Goal: Task Accomplishment & Management: Use online tool/utility

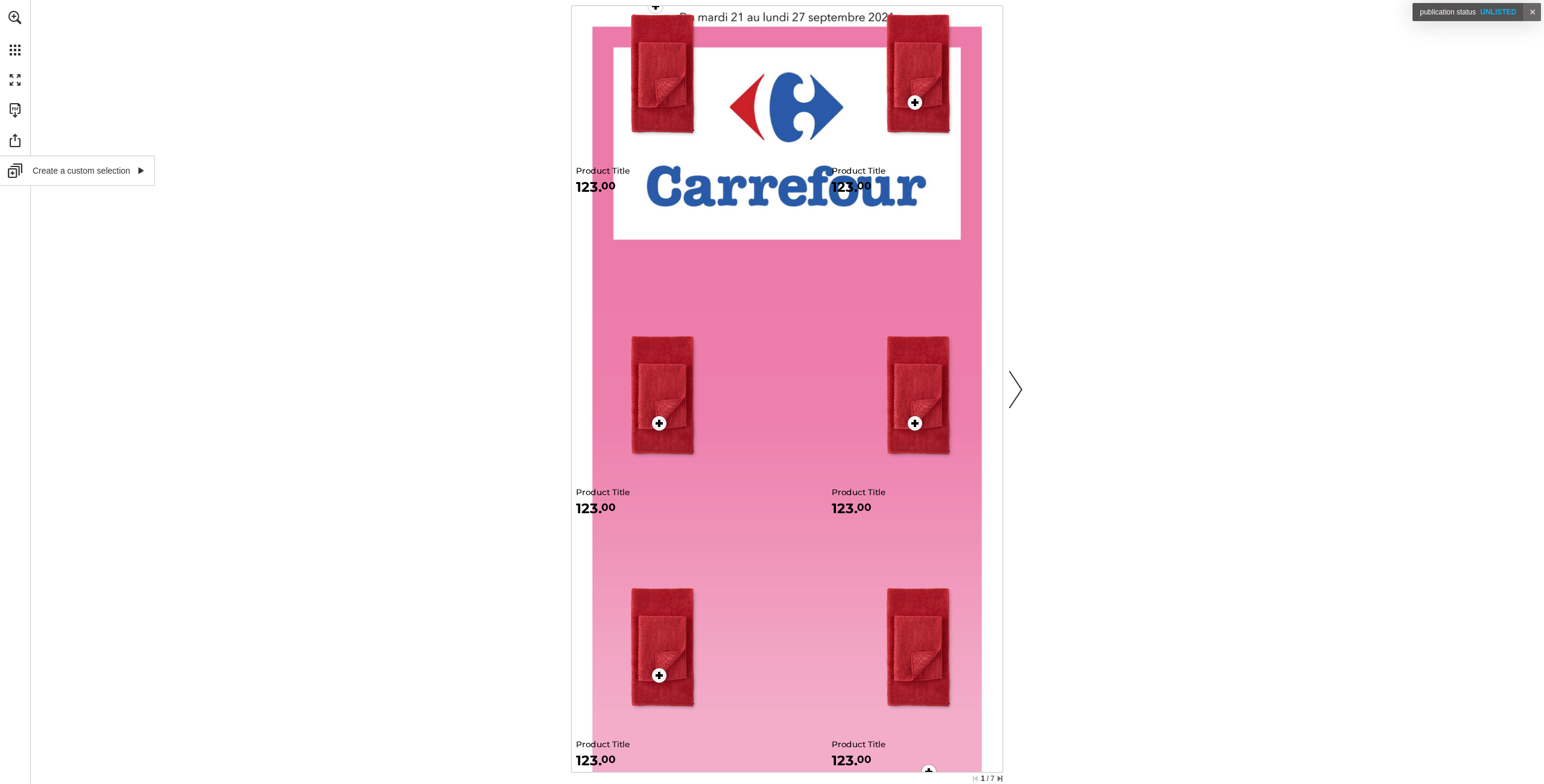
click at [19, 166] on link "Create a custom selection" at bounding box center [78, 170] width 155 height 30
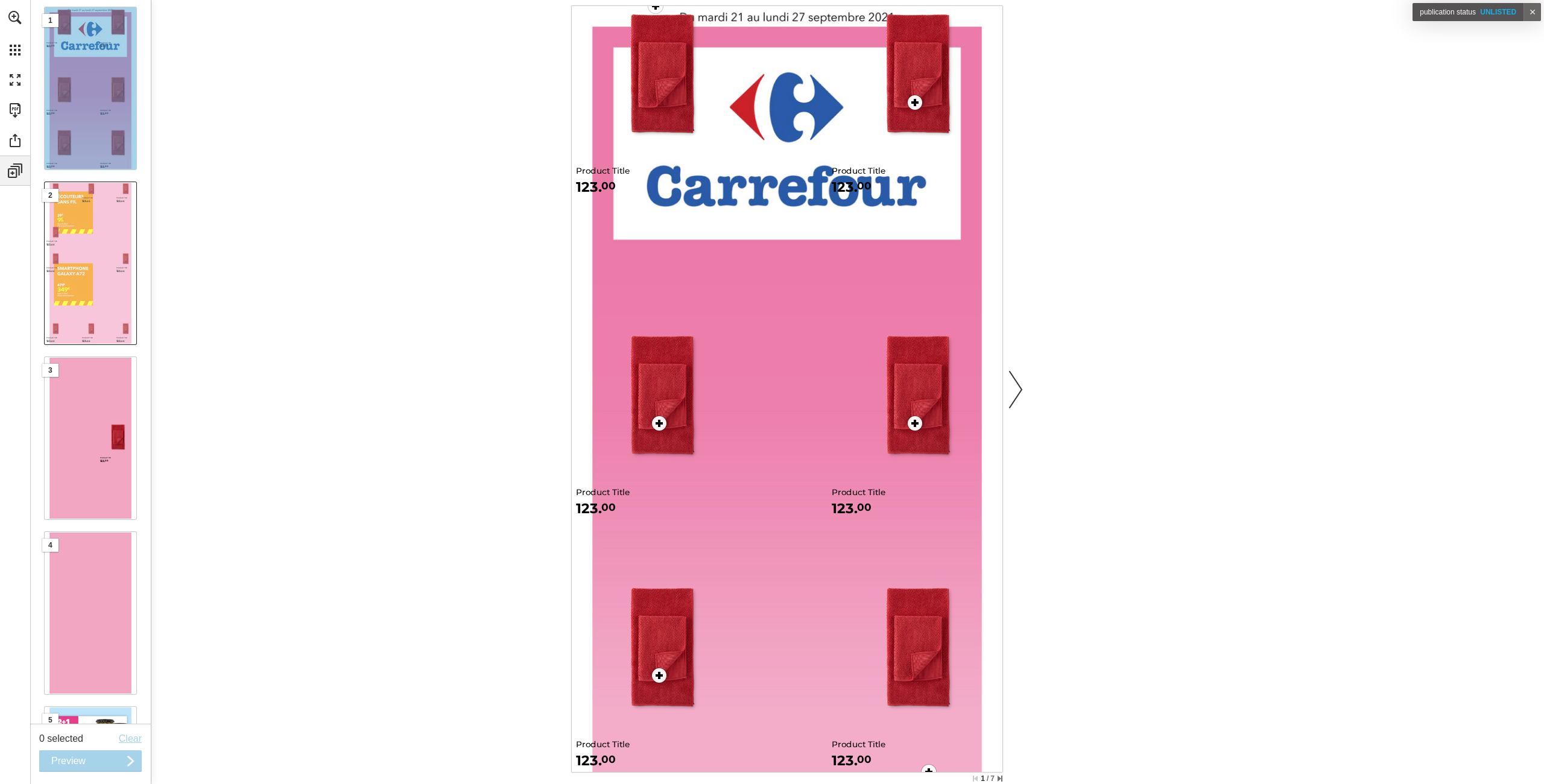
click at [95, 285] on div "Page 2" at bounding box center [91, 263] width 92 height 162
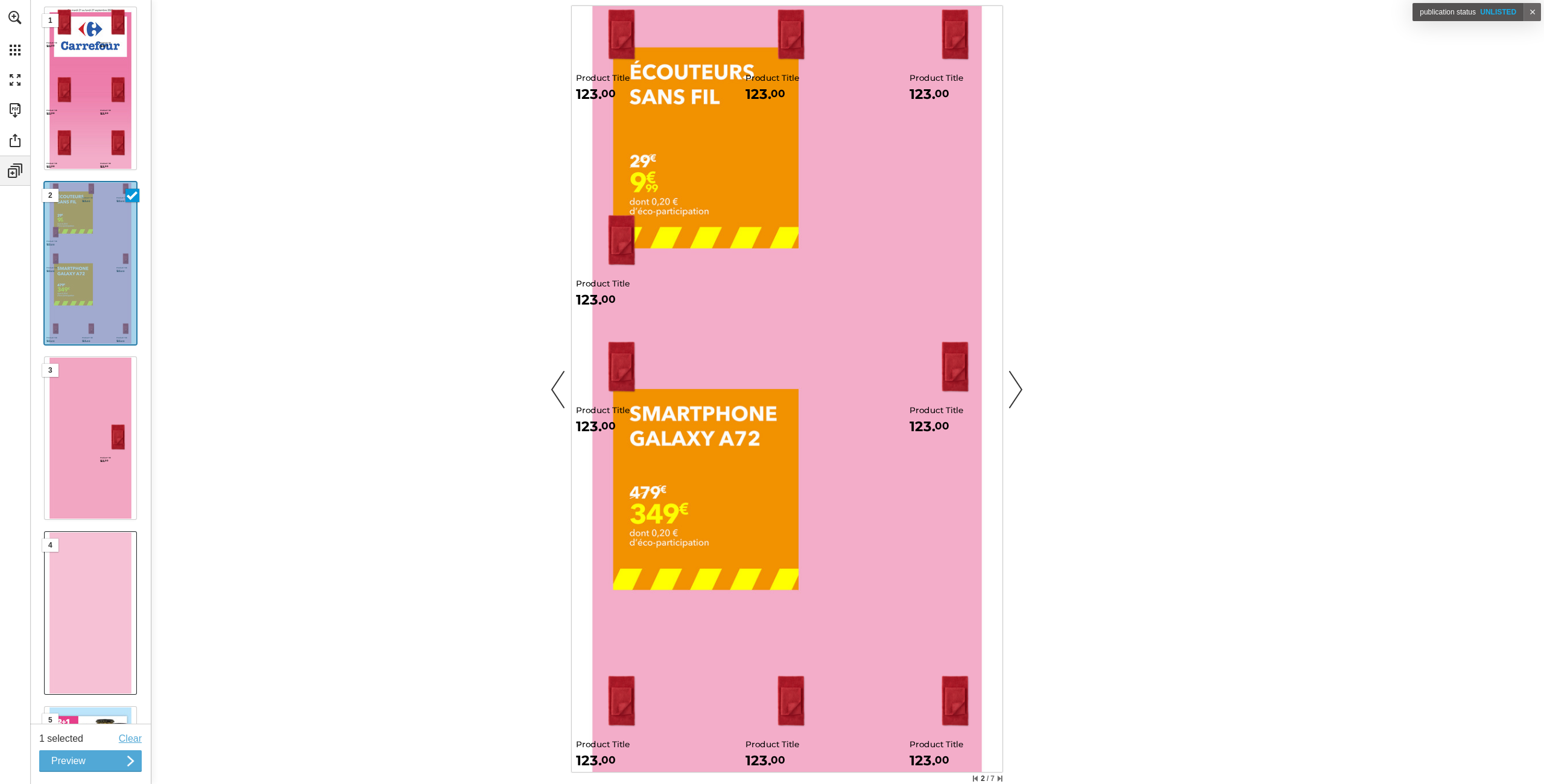
drag, startPoint x: 67, startPoint y: 600, endPoint x: 69, endPoint y: 608, distance: 8.2
click at [67, 600] on div "Page 4" at bounding box center [91, 613] width 92 height 162
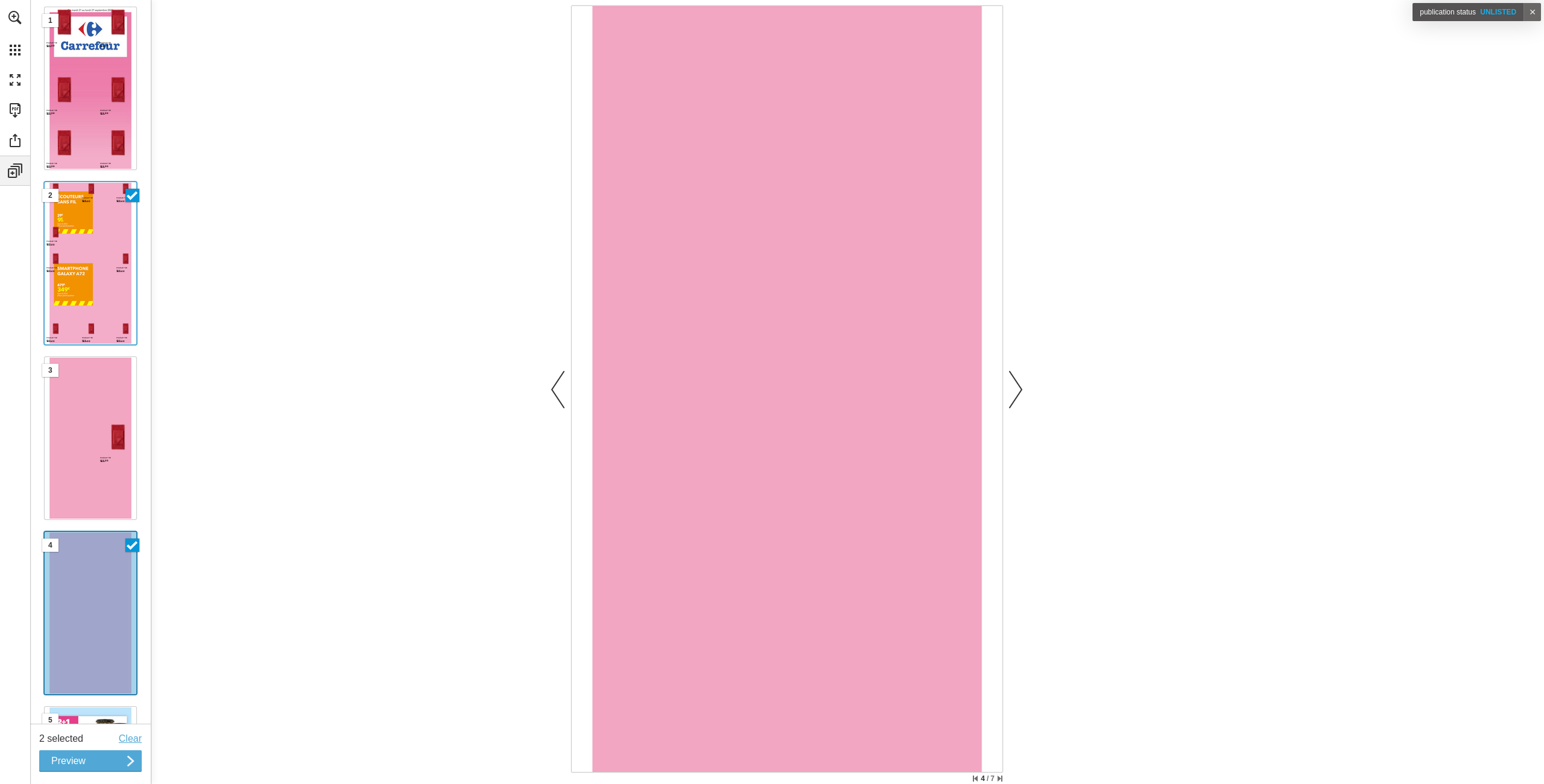
click at [119, 758] on button "Preview" at bounding box center [91, 761] width 102 height 22
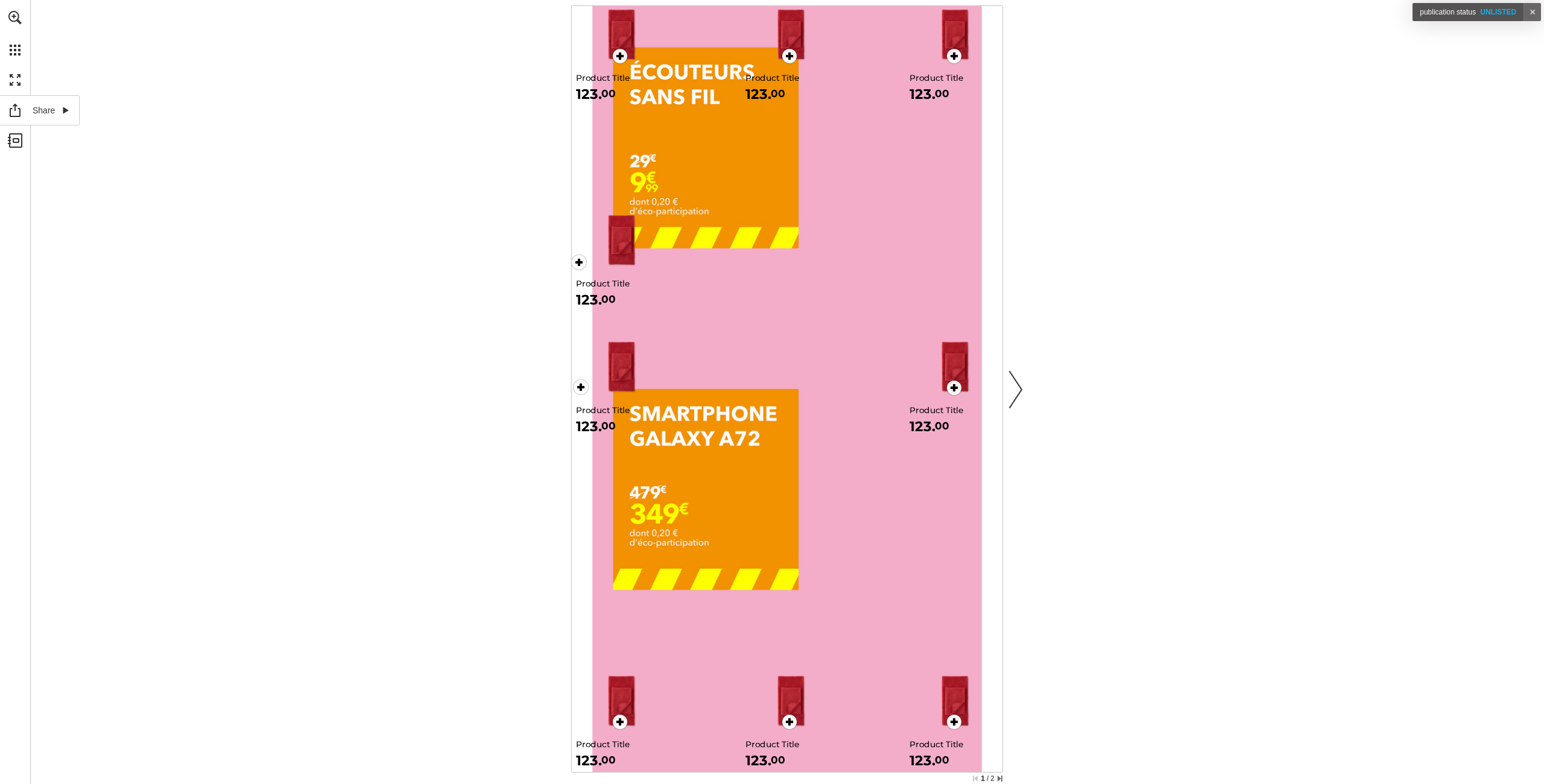
click at [20, 108] on link "Share" at bounding box center [39, 110] width 80 height 30
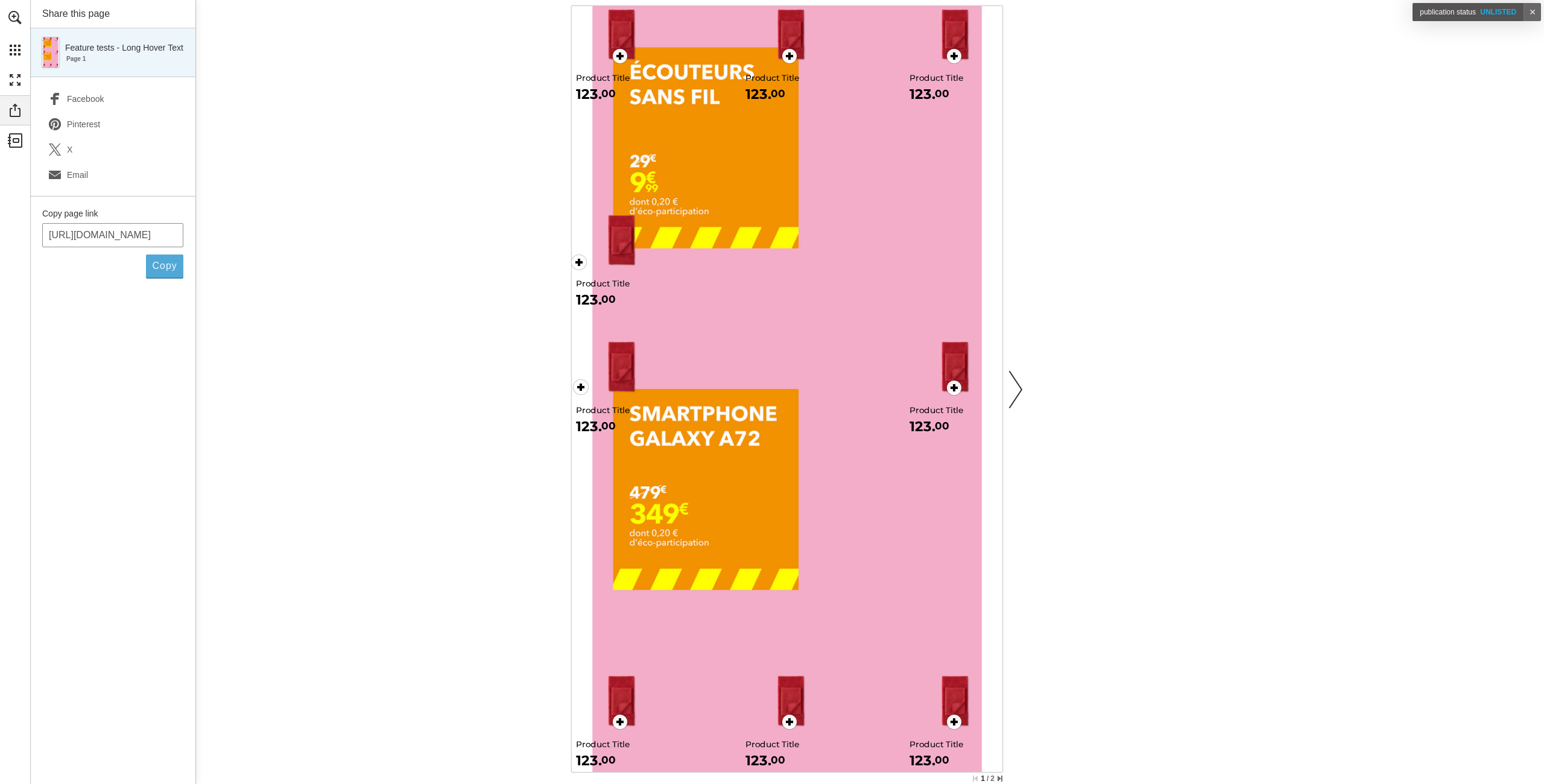
click at [335, 160] on div "Share this publication Share this page Feature tests - Long Hover Text Page 1 F…" at bounding box center [788, 392] width 1514 height 784
